Goal: Task Accomplishment & Management: Complete application form

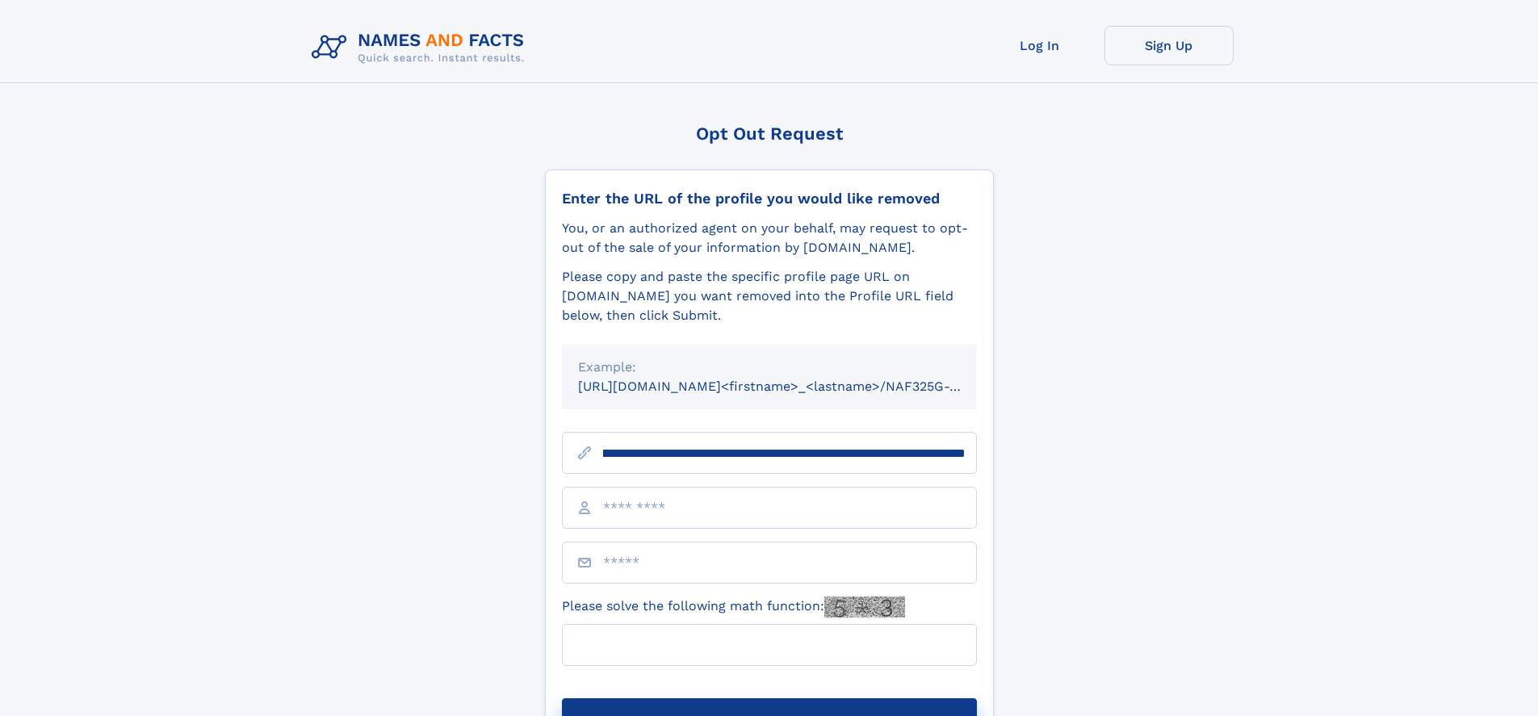
scroll to position [0, 174]
type input "**********"
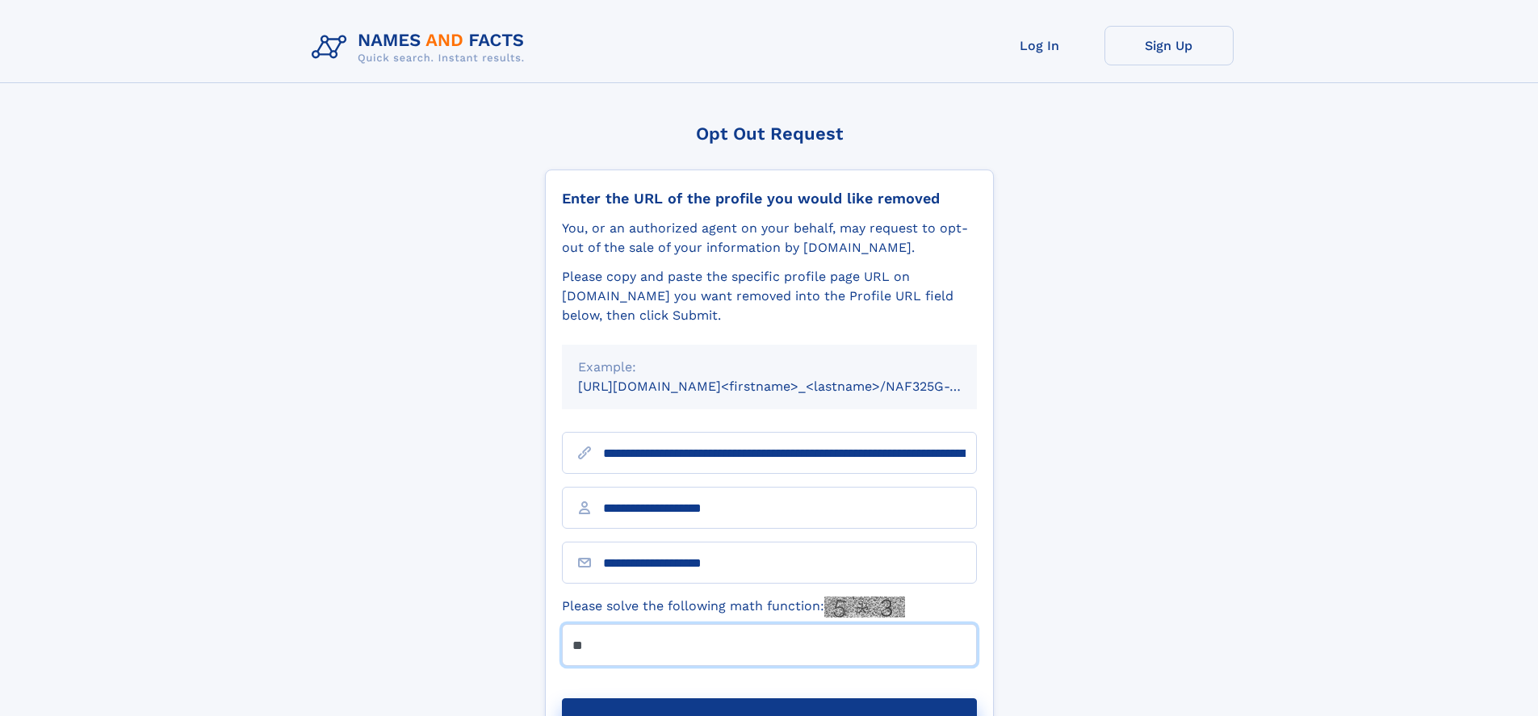
type input "**"
click at [768, 698] on button "Submit Opt Out Request" at bounding box center [769, 724] width 415 height 52
